Goal: Information Seeking & Learning: Find specific fact

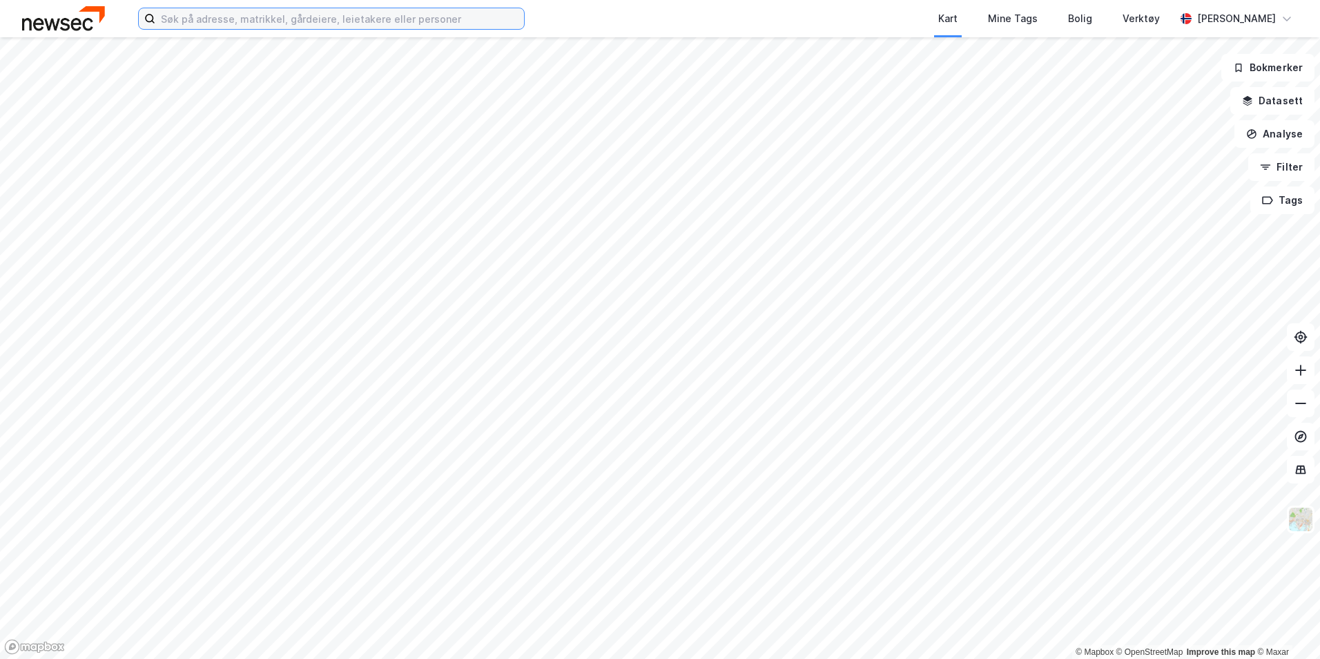
click at [336, 25] on input at bounding box center [339, 18] width 369 height 21
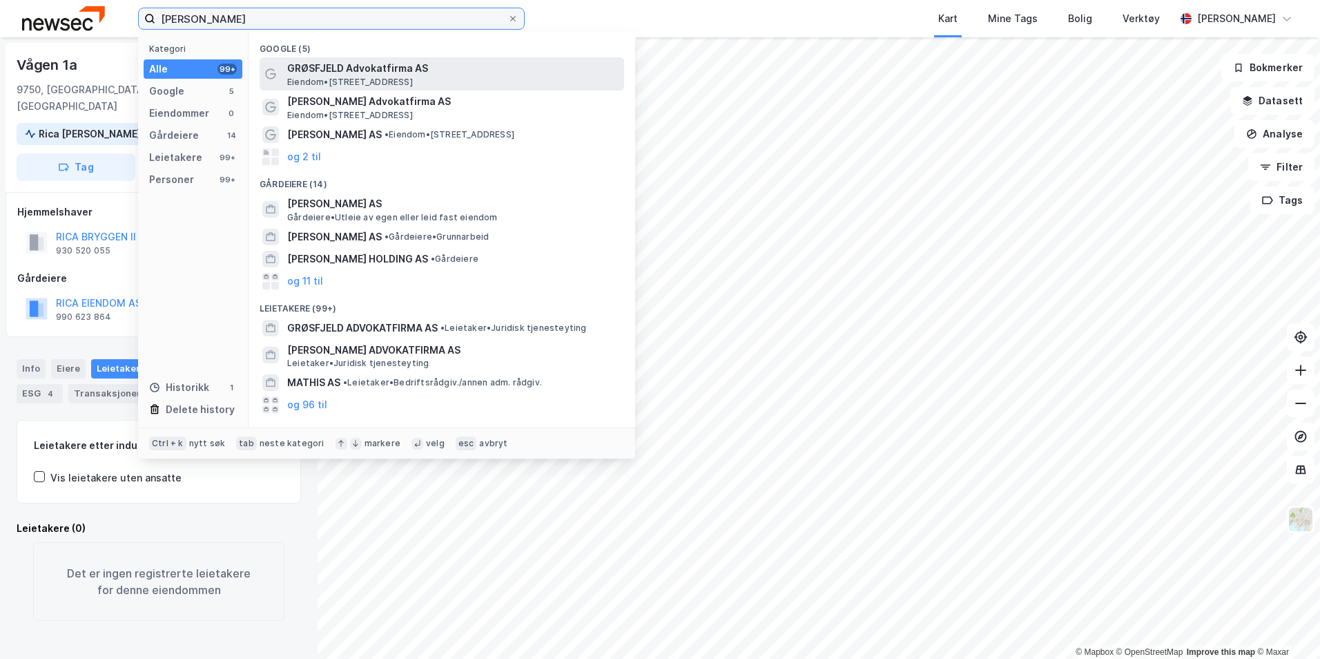
type input "[PERSON_NAME]"
click at [415, 67] on span "GRØSFJELD Advokatfirma AS" at bounding box center [452, 68] width 331 height 17
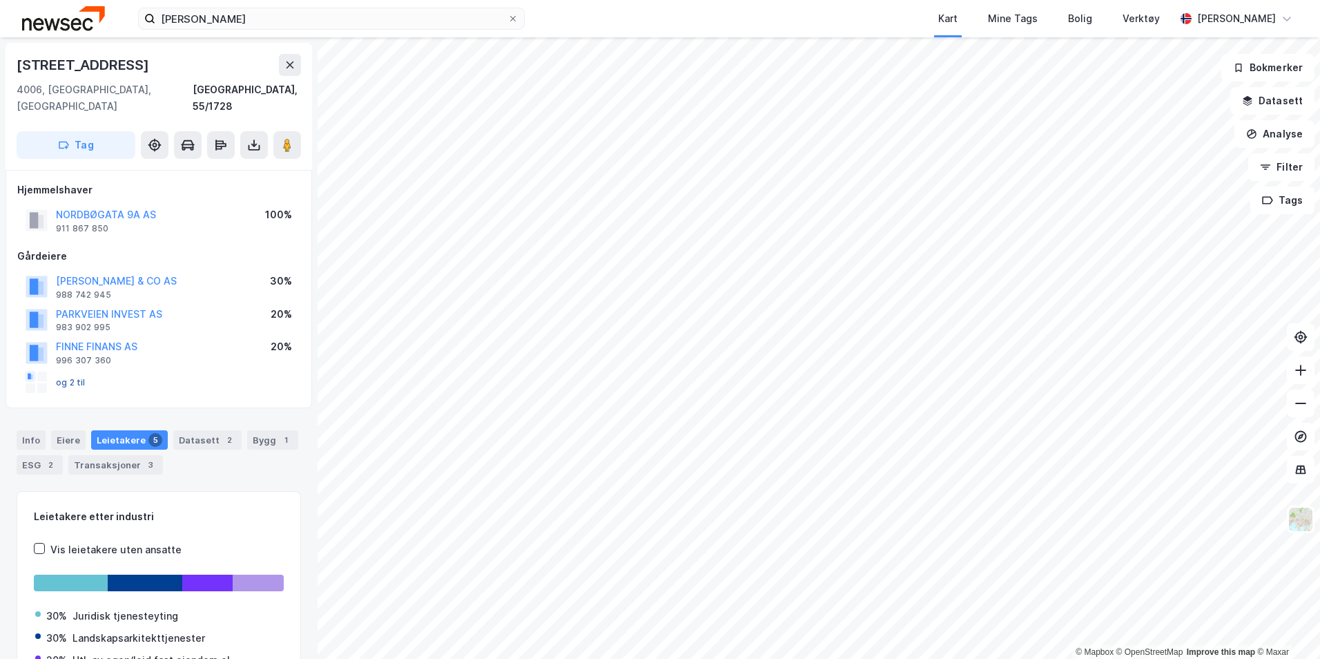
click at [0, 0] on button "og 2 til" at bounding box center [0, 0] width 0 height 0
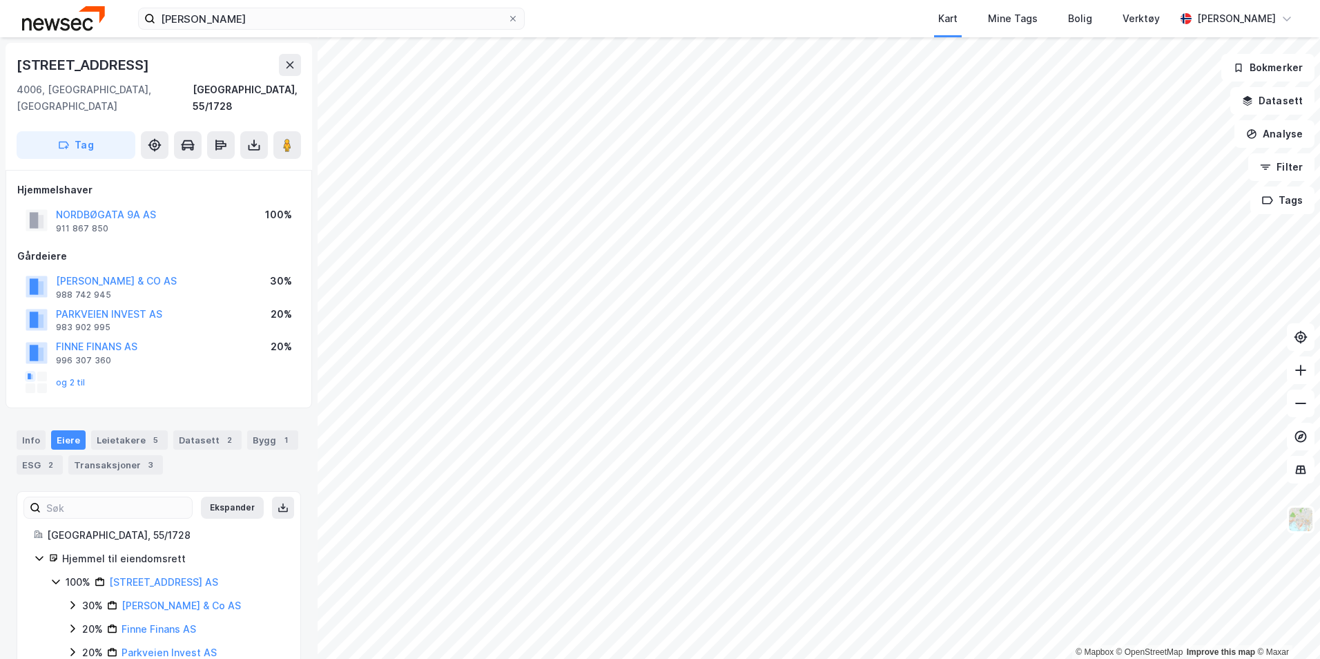
scroll to position [66, 0]
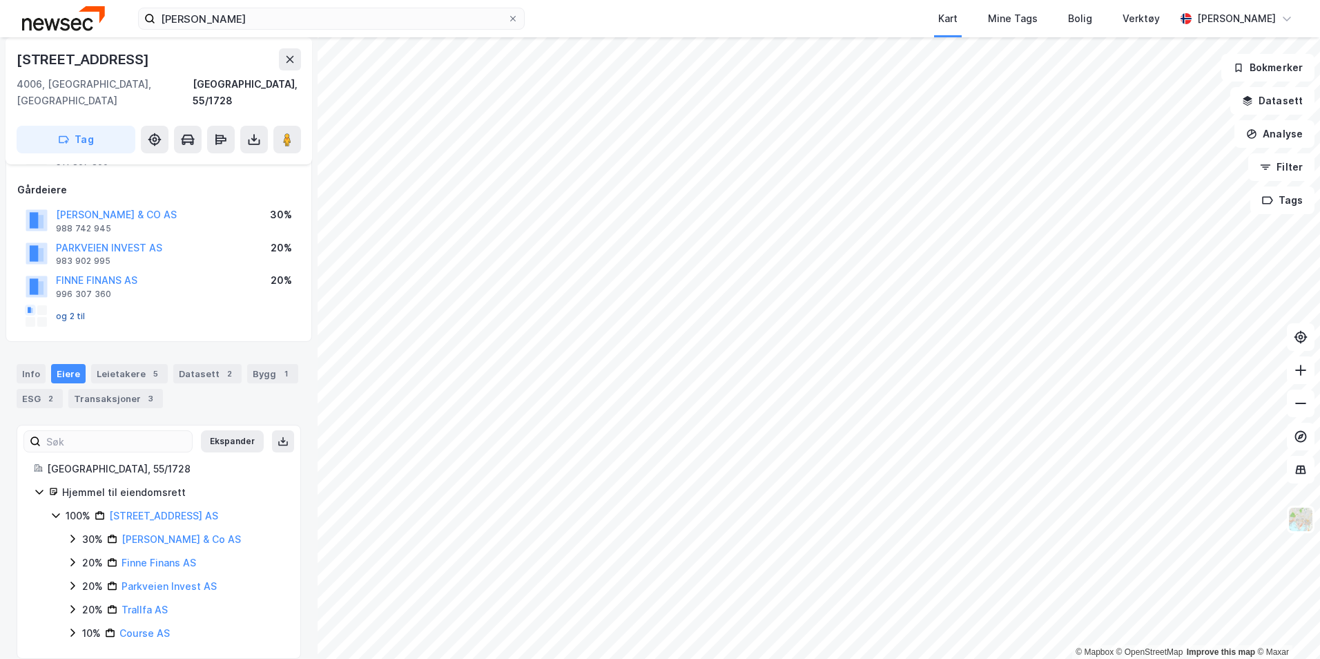
click at [0, 0] on button "og 2 til" at bounding box center [0, 0] width 0 height 0
click at [124, 393] on div "Info [PERSON_NAME] 5 Datasett 2 Bygg 1 ESG 2 Transaksjoner 3" at bounding box center [159, 380] width 318 height 66
click at [130, 365] on div "Leietakere 5" at bounding box center [129, 373] width 77 height 19
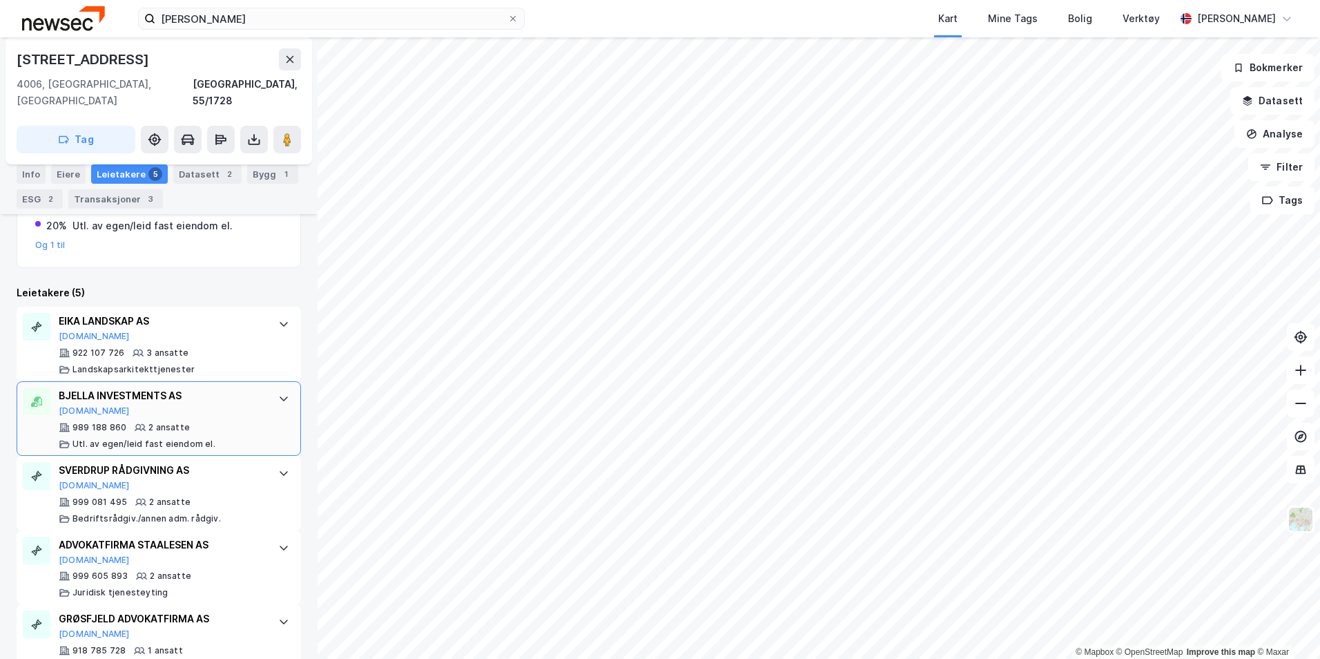
scroll to position [455, 0]
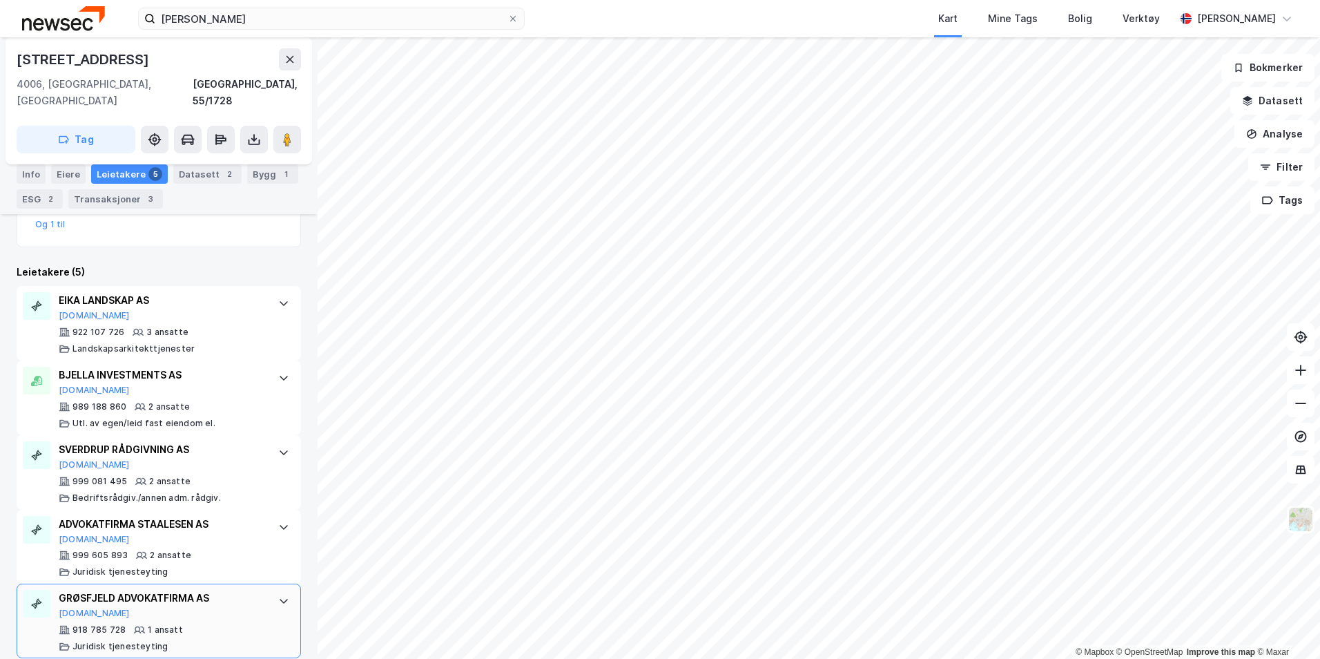
click at [215, 597] on div "GRØSFJELD ADVOKATFIRMA AS [DOMAIN_NAME]" at bounding box center [162, 604] width 206 height 29
click at [80, 590] on div "GRØSFJELD ADVOKATFIRMA AS [DOMAIN_NAME]" at bounding box center [162, 604] width 206 height 29
click at [81, 608] on button "[DOMAIN_NAME]" at bounding box center [94, 613] width 71 height 11
